Goal: Information Seeking & Learning: Learn about a topic

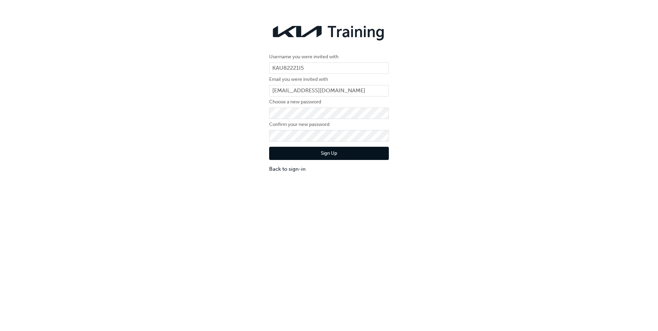
click at [297, 129] on form "Username you were invited with KAU82221I5 Email you were invited with [EMAIL_AD…" at bounding box center [329, 113] width 120 height 120
click at [374, 155] on button "Sign Up" at bounding box center [329, 153] width 120 height 13
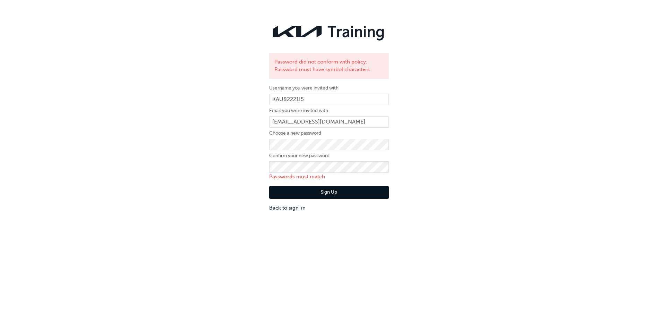
click at [232, 177] on div "Password did not conform with policy: Password must have symbol characters User…" at bounding box center [329, 117] width 658 height 202
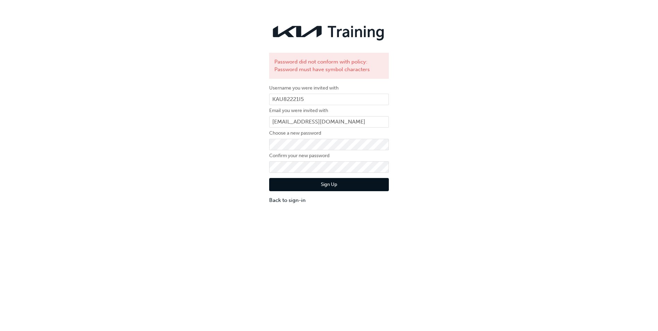
click at [536, 177] on div "Password did not conform with policy: Password must have symbol characters User…" at bounding box center [329, 113] width 658 height 194
click at [334, 188] on button "Sign Up" at bounding box center [329, 184] width 120 height 13
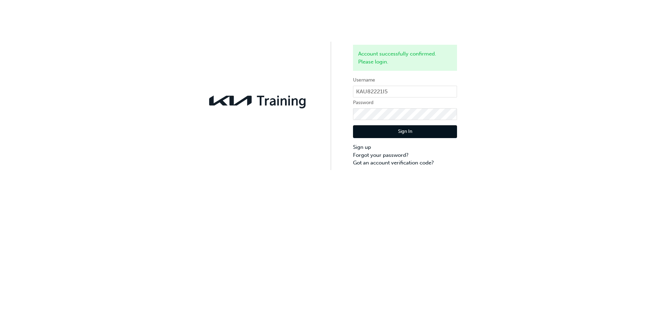
click at [410, 132] on button "Sign In" at bounding box center [405, 131] width 104 height 13
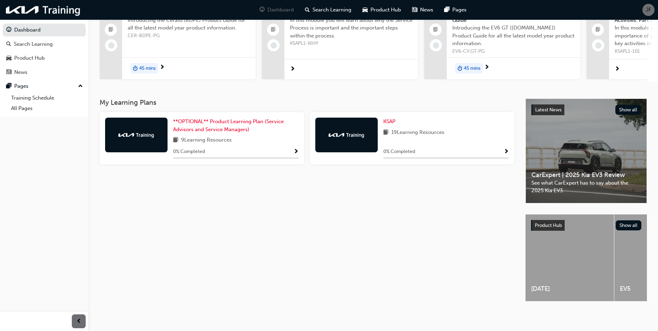
scroll to position [74, 0]
click at [390, 139] on div "KSAP 19 Learning Resources 0 % Completed" at bounding box center [446, 138] width 126 height 41
click at [505, 149] on span "Show Progress" at bounding box center [506, 152] width 5 height 6
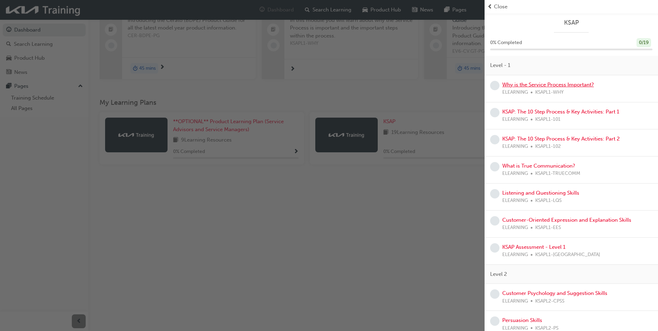
click at [588, 87] on link "Why is the Service Process Important?" at bounding box center [548, 85] width 92 height 6
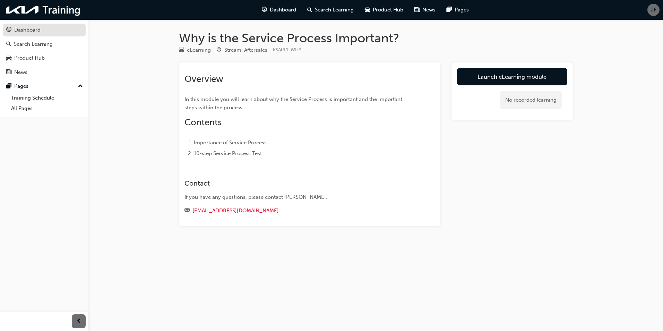
click at [41, 29] on div "Dashboard" at bounding box center [44, 30] width 76 height 9
